Goal: Obtain resource: Obtain resource

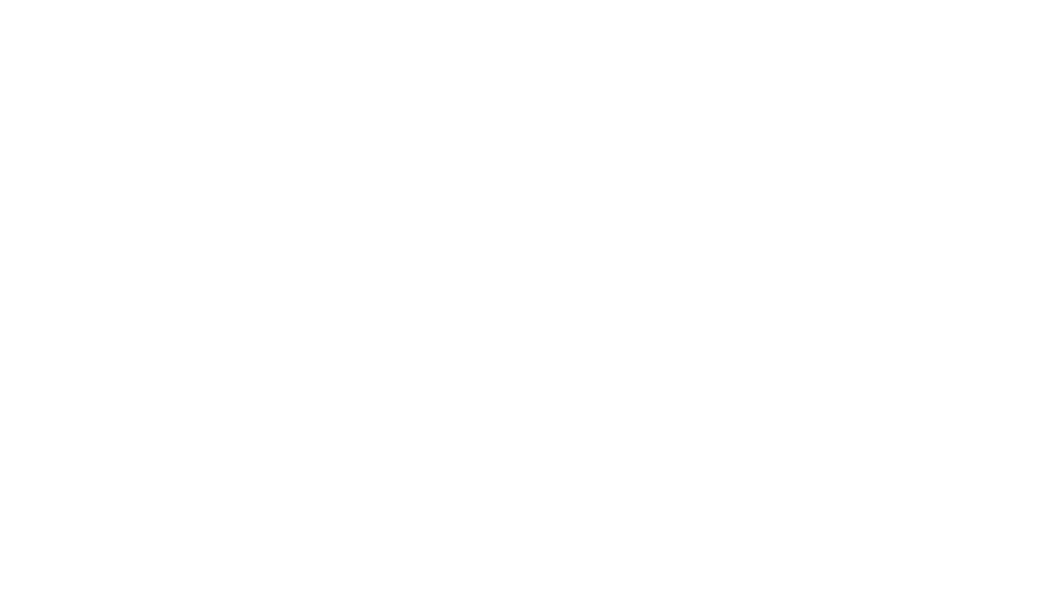
drag, startPoint x: 569, startPoint y: 277, endPoint x: 168, endPoint y: 213, distance: 406.1
click at [168, 213] on div "Fully customizable SharePoint templates with ShortPoint" at bounding box center [529, 267] width 901 height 109
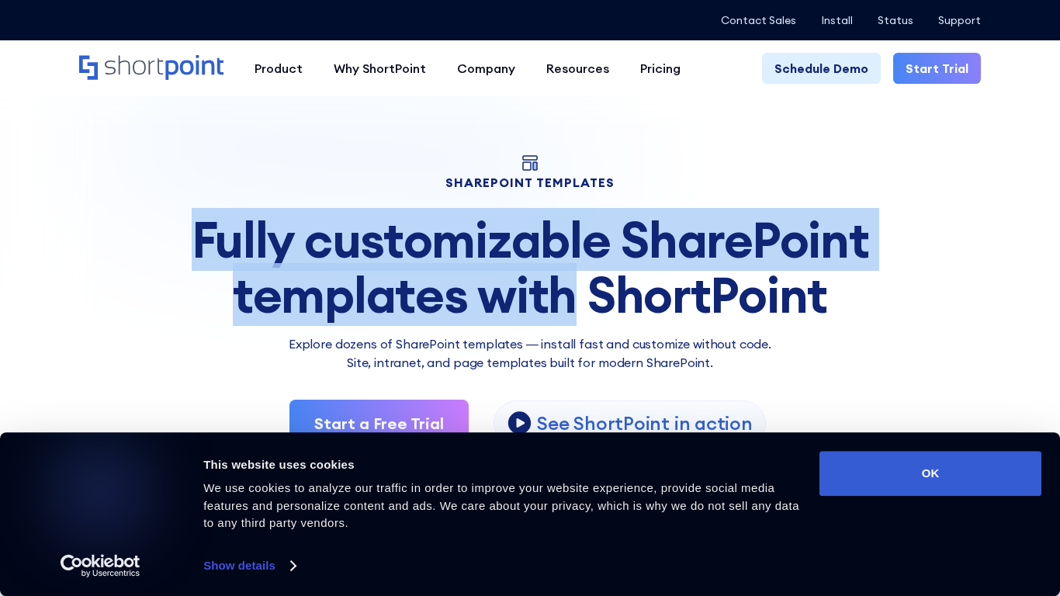
click at [65, 303] on img at bounding box center [530, 268] width 1060 height 475
click at [106, 326] on div "SHAREPOINT TEMPLATES Fully customizable SharePoint templates with ShortPoint Ex…" at bounding box center [529, 301] width 901 height 292
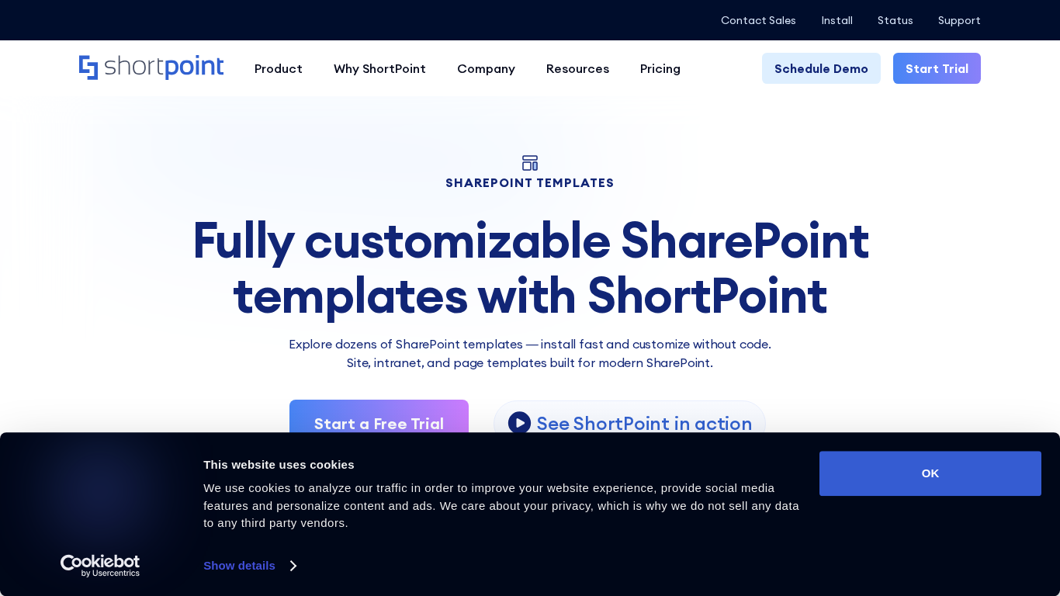
click at [106, 326] on div "SHAREPOINT TEMPLATES Fully customizable SharePoint templates with ShortPoint Ex…" at bounding box center [529, 301] width 901 height 292
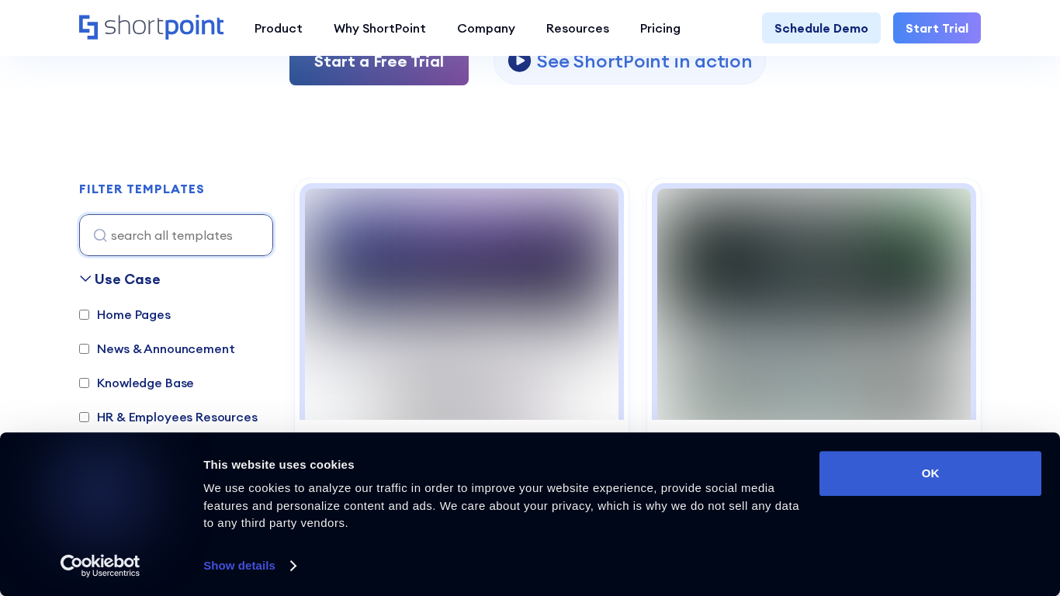
scroll to position [362, 0]
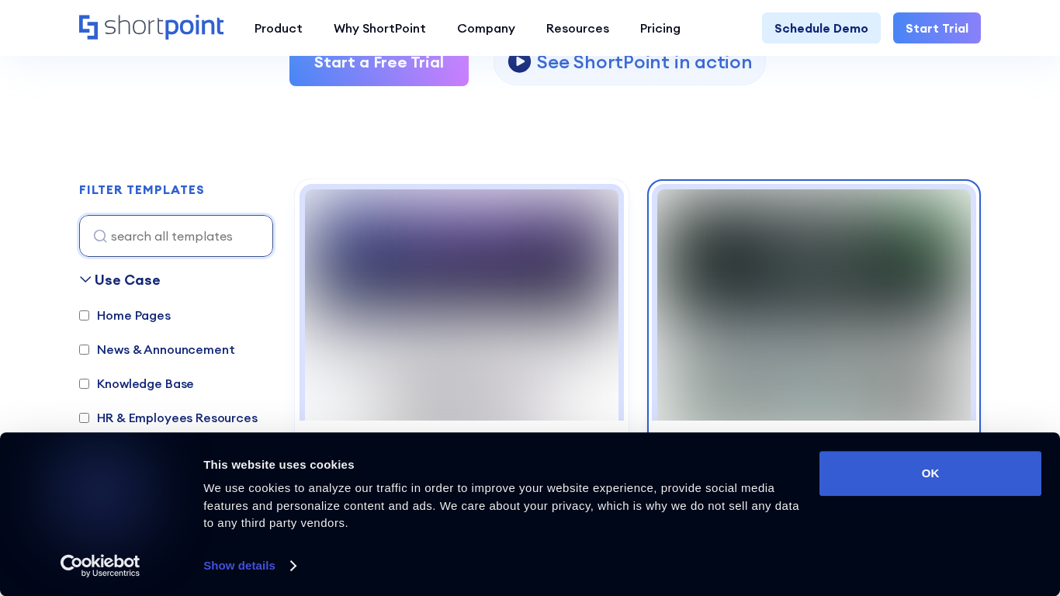
click at [746, 240] on img at bounding box center [813, 304] width 313 height 231
